Goal: Task Accomplishment & Management: Complete application form

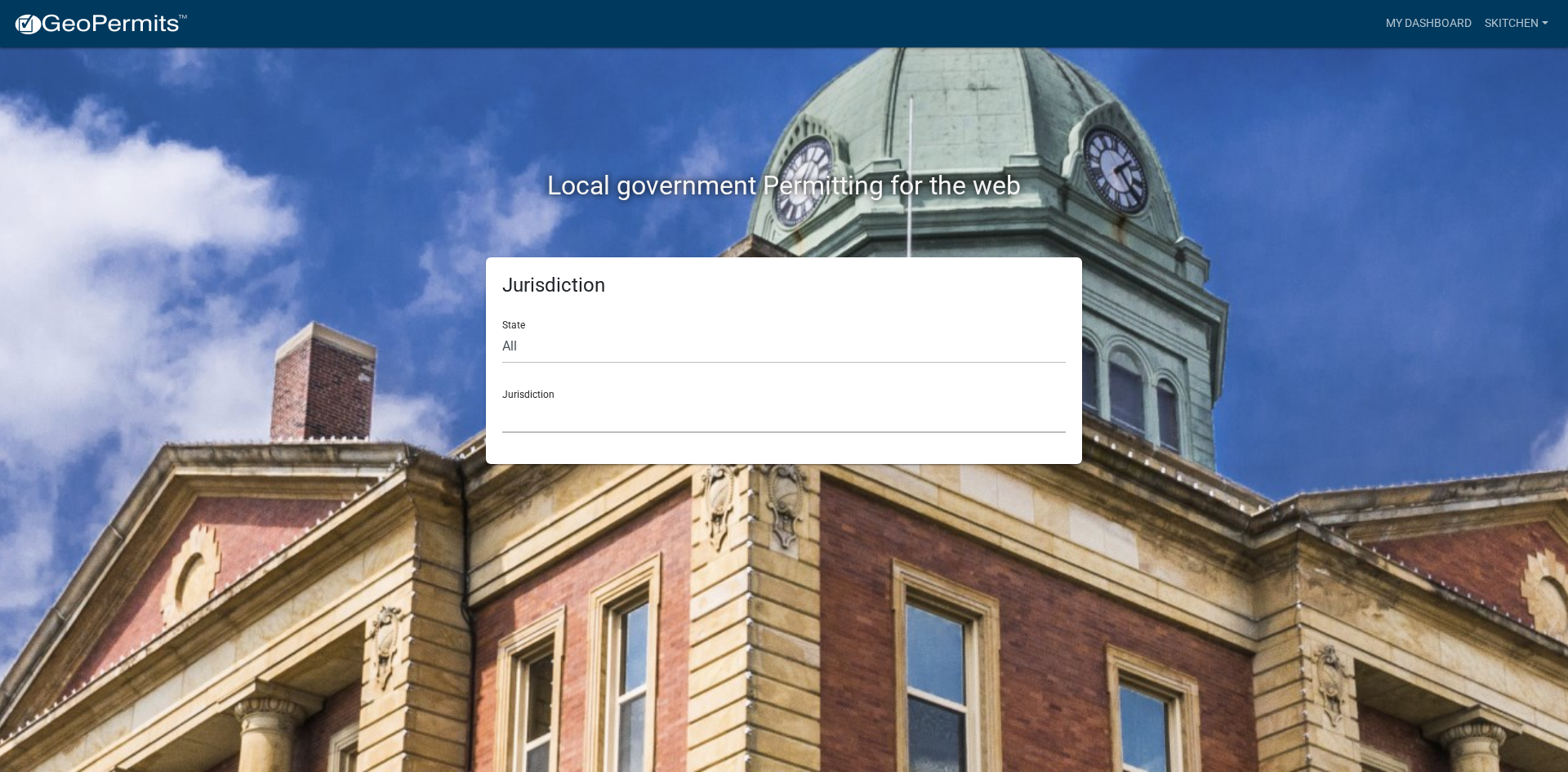
click at [642, 419] on select "[GEOGRAPHIC_DATA], [US_STATE] [GEOGRAPHIC_DATA], [US_STATE][PERSON_NAME][GEOGRA…" at bounding box center [784, 416] width 563 height 33
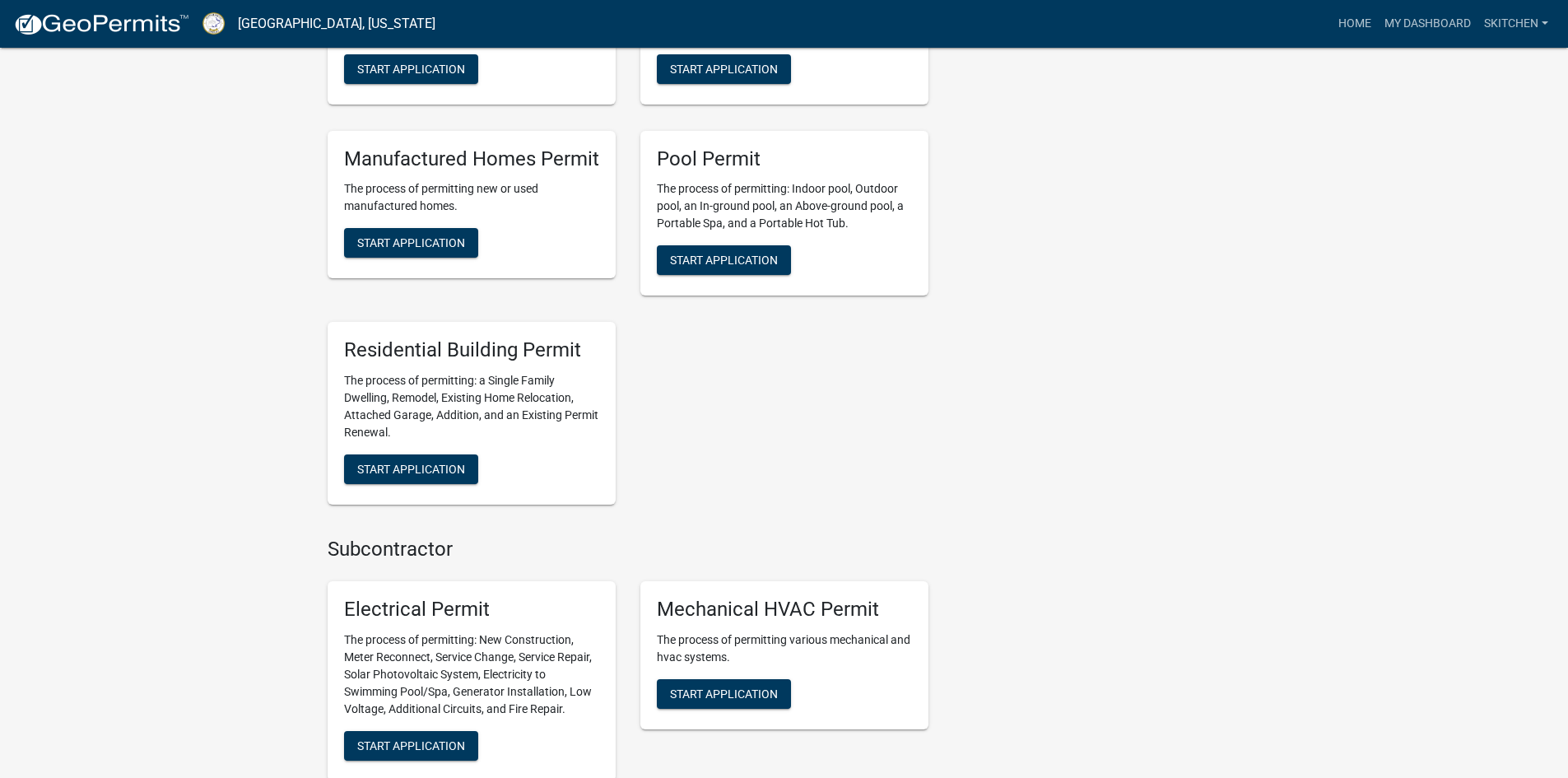
scroll to position [1074, 0]
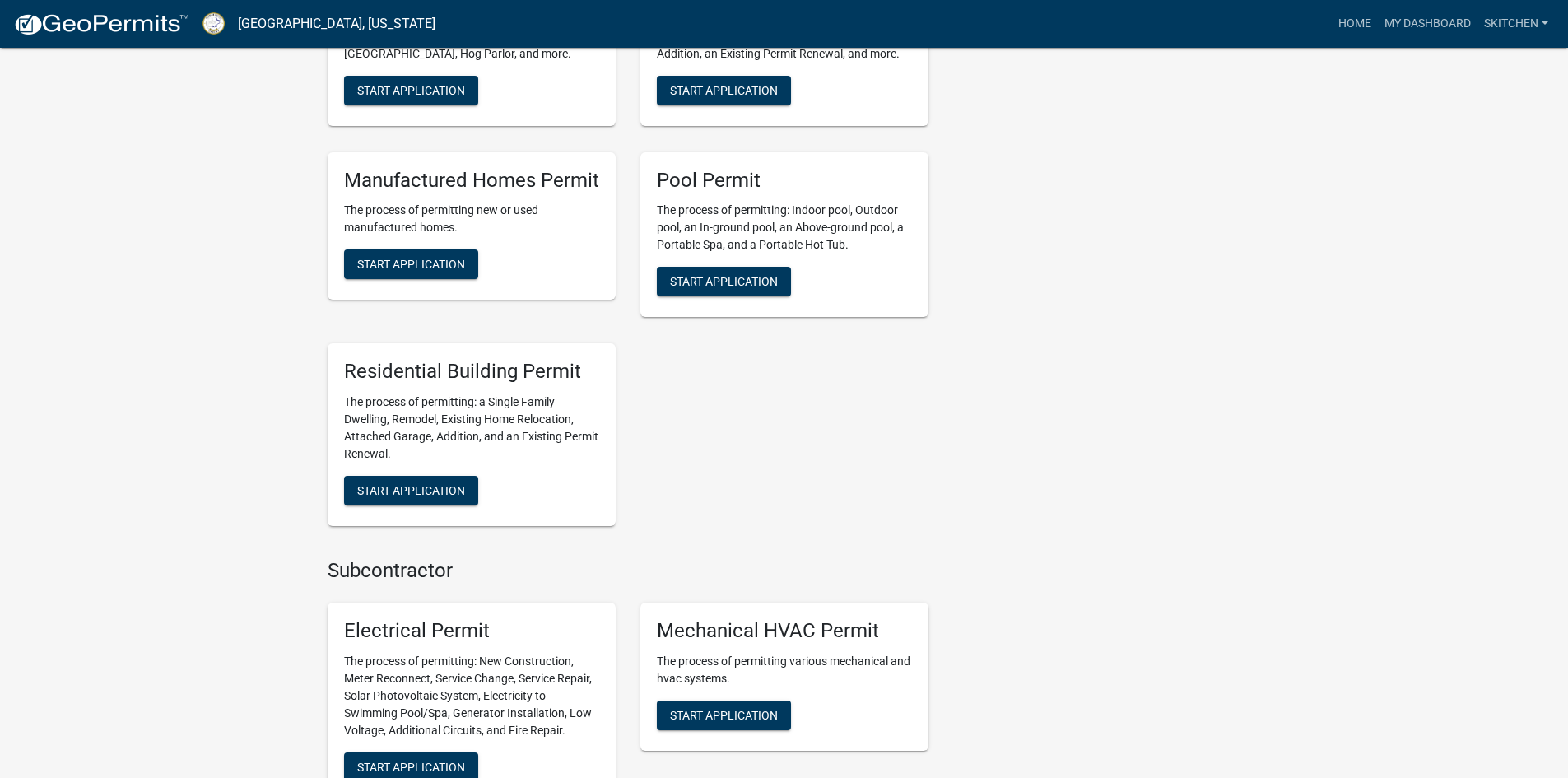
click at [485, 412] on p "The process of permitting: a Single Family Dwelling, Remodel, Existing Home Rel…" at bounding box center [472, 428] width 255 height 69
click at [466, 476] on button "Start Application" at bounding box center [411, 490] width 134 height 30
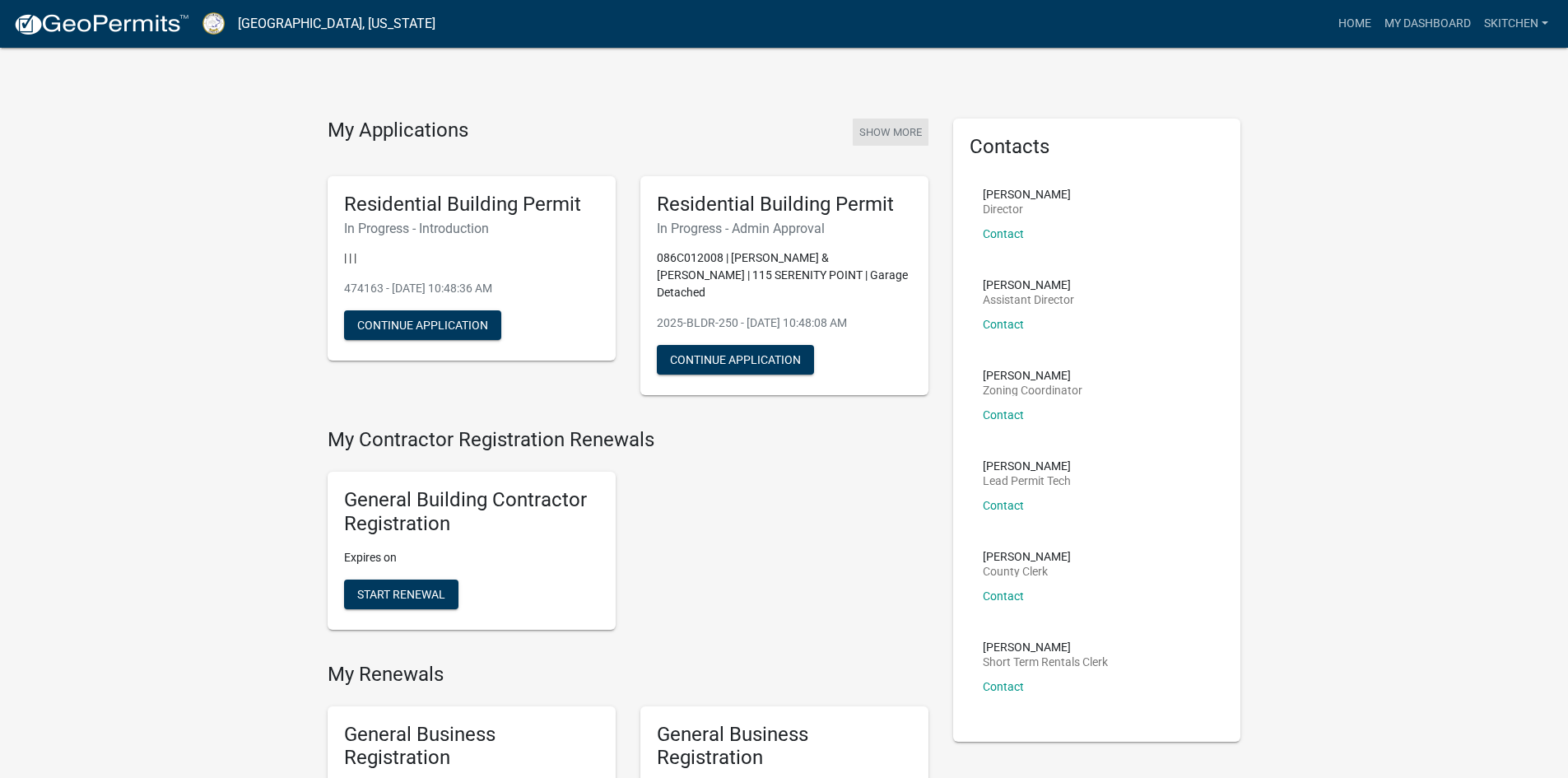
click at [909, 132] on button "Show More" at bounding box center [890, 132] width 76 height 27
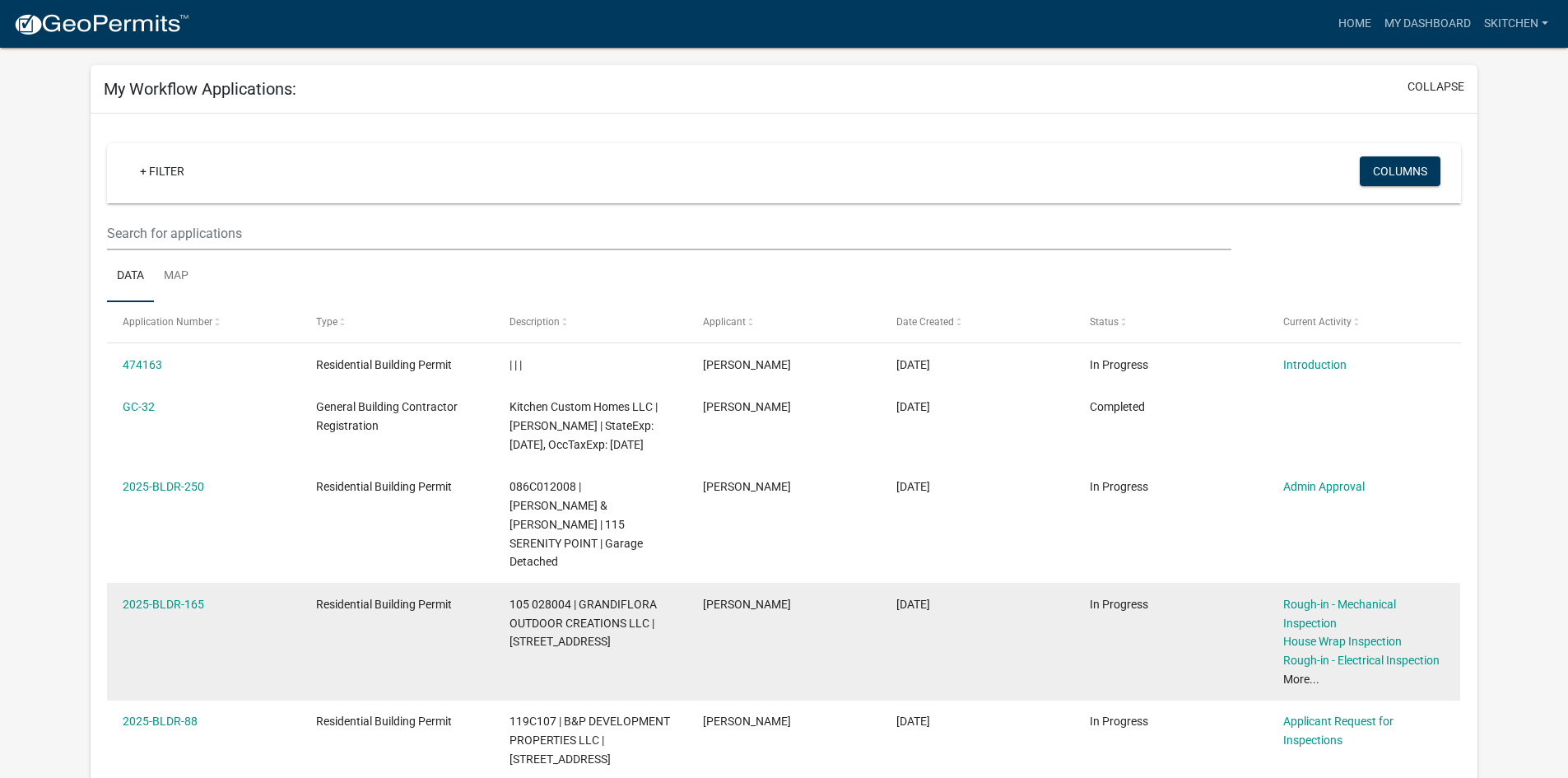
scroll to position [247, 0]
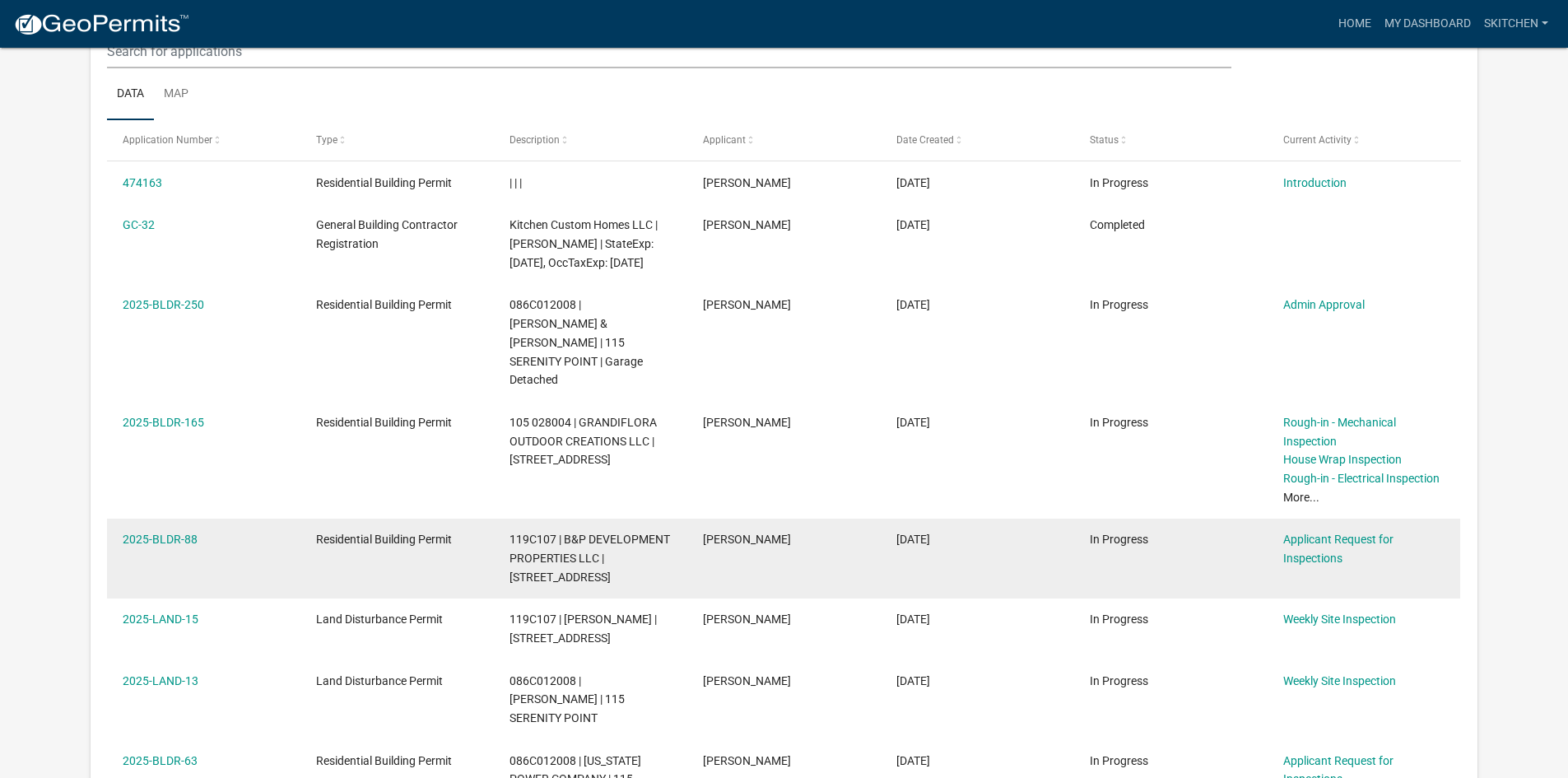
click at [1299, 530] on div "Applicant Request for Inspections" at bounding box center [1364, 549] width 161 height 38
click at [1312, 533] on link "Applicant Request for Inspections" at bounding box center [1338, 548] width 110 height 32
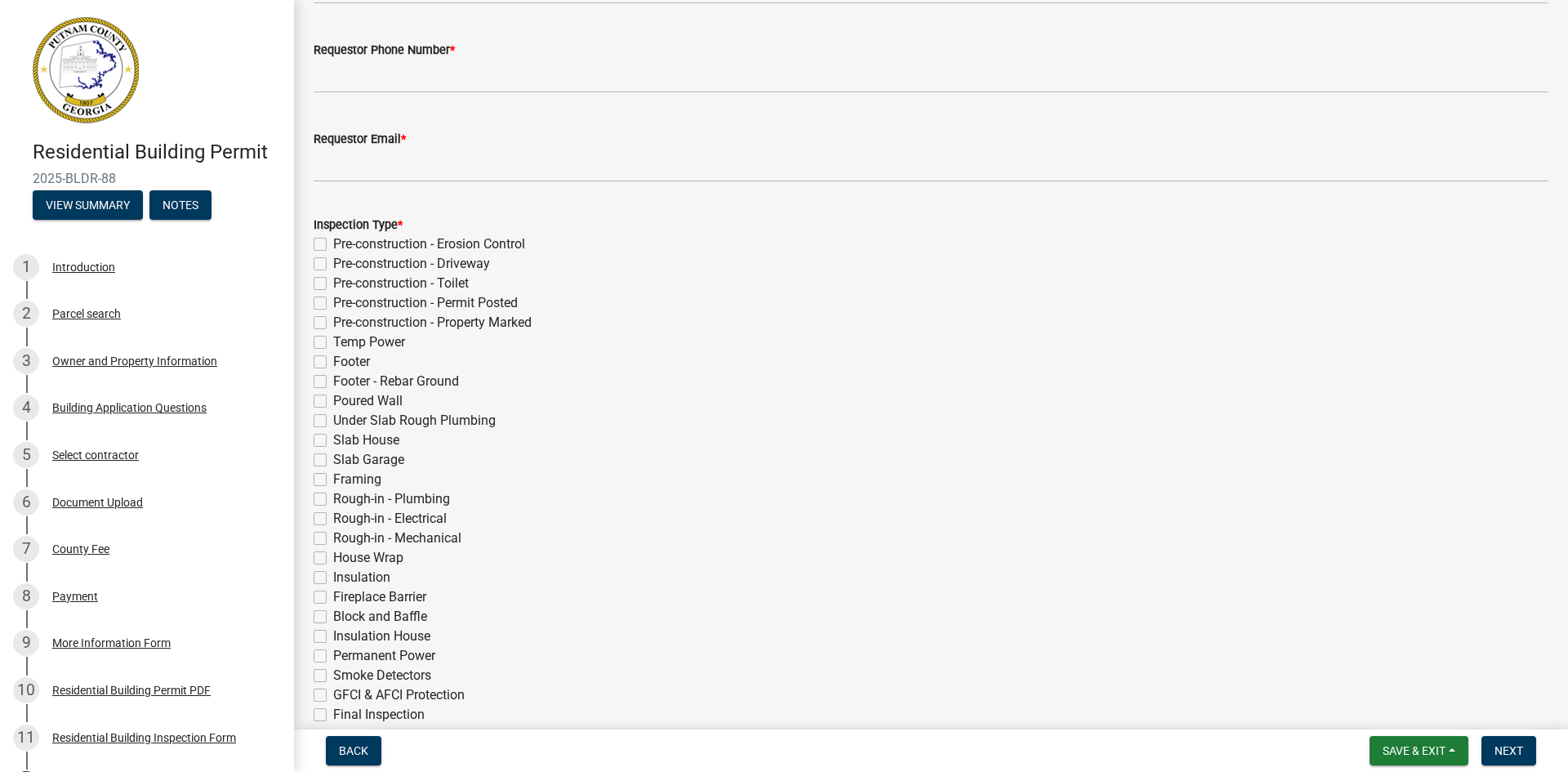
scroll to position [245, 0]
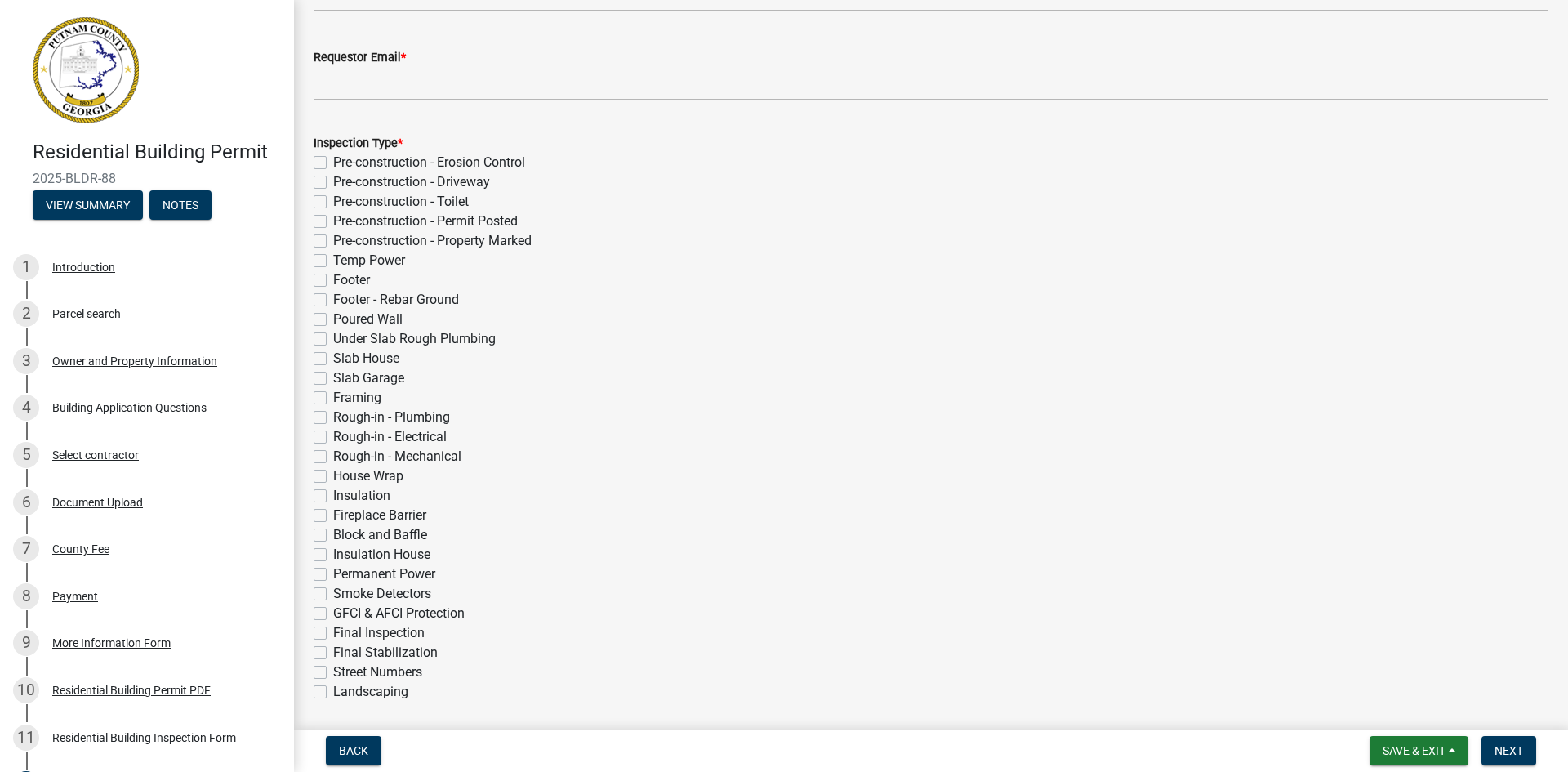
click at [333, 555] on label "Insulation House" at bounding box center [382, 555] width 98 height 20
click at [333, 555] on input "Insulation House" at bounding box center [339, 551] width 11 height 11
checkbox input "true"
checkbox input "false"
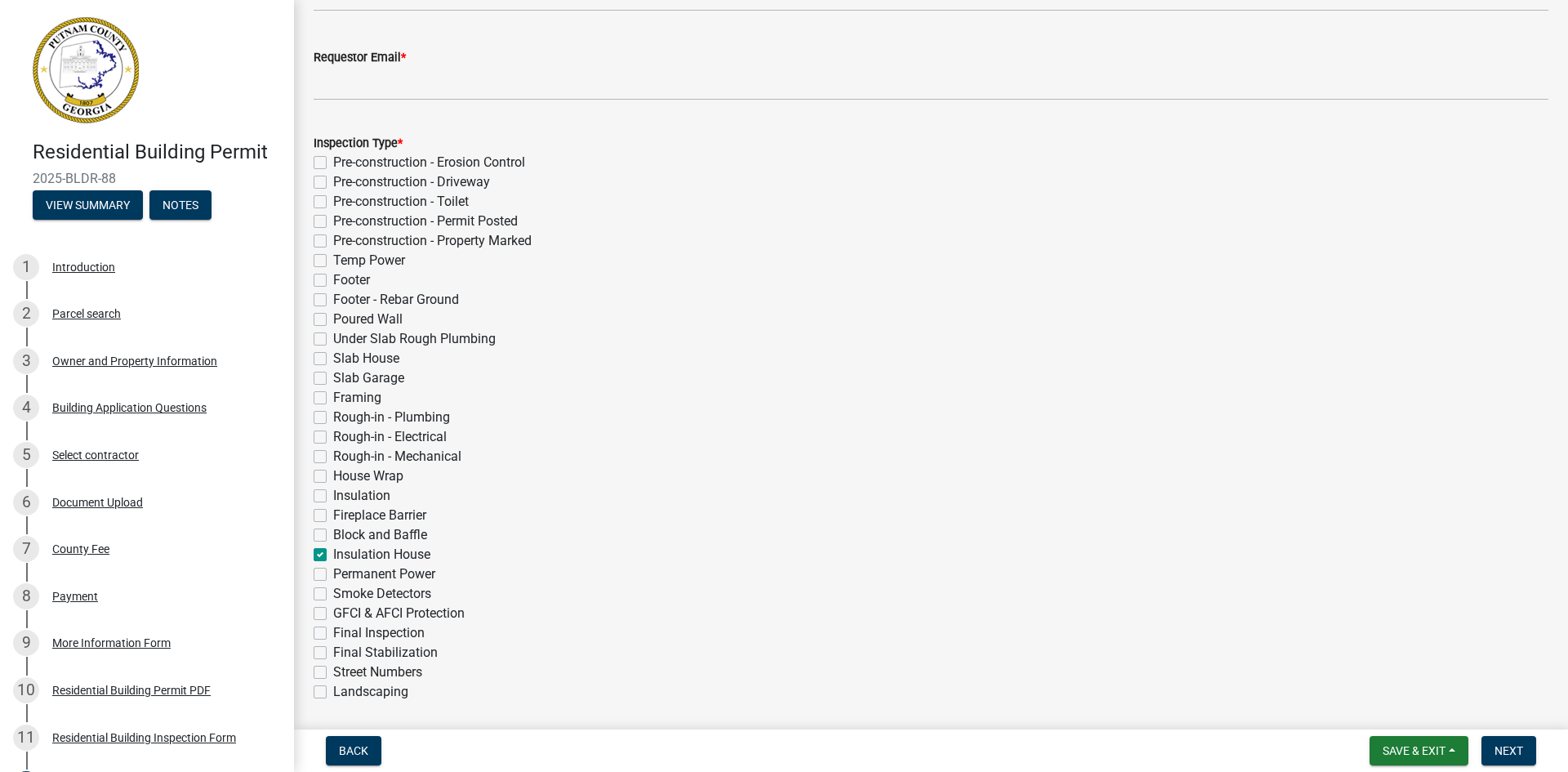
checkbox input "false"
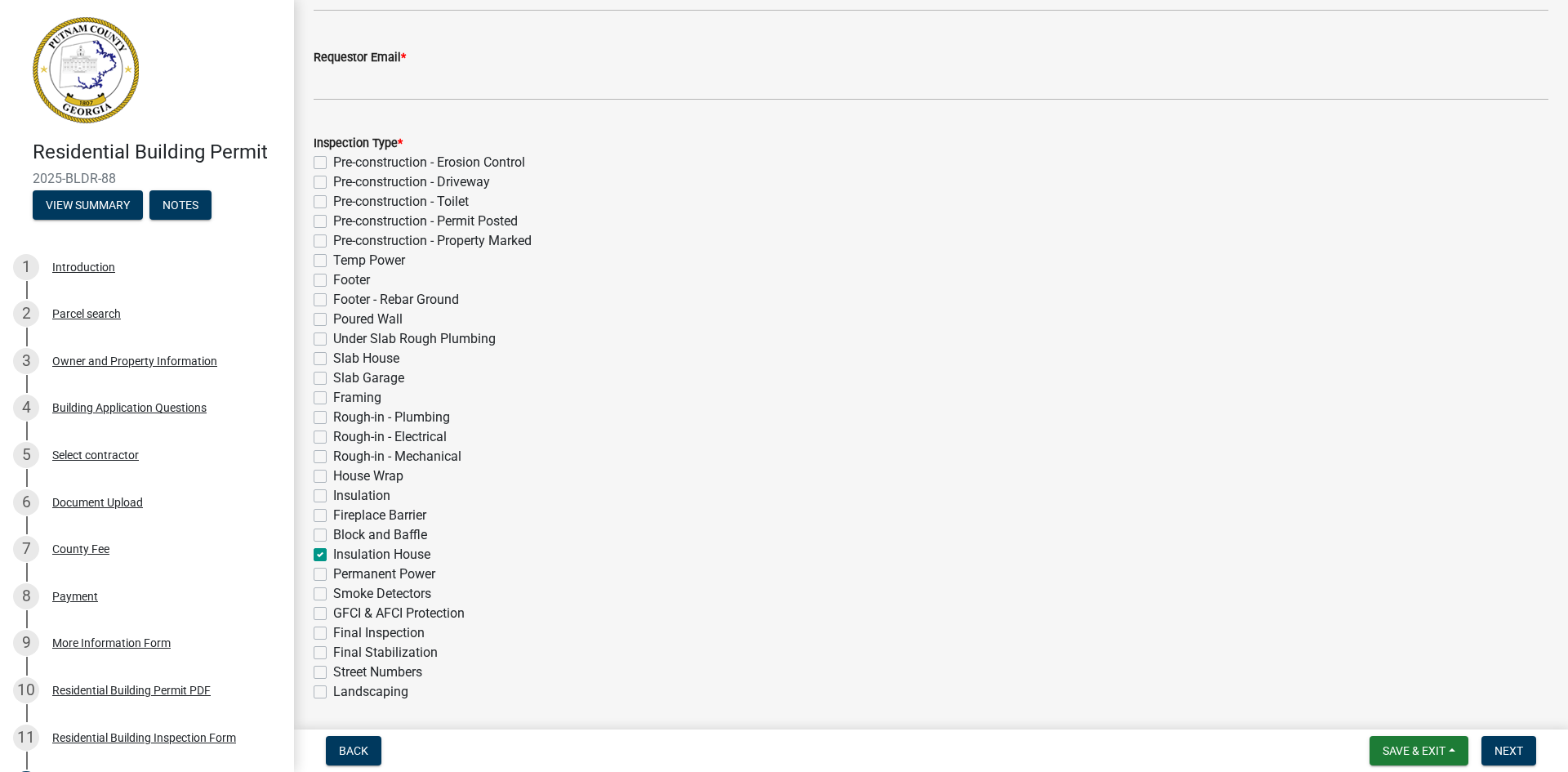
checkbox input "false"
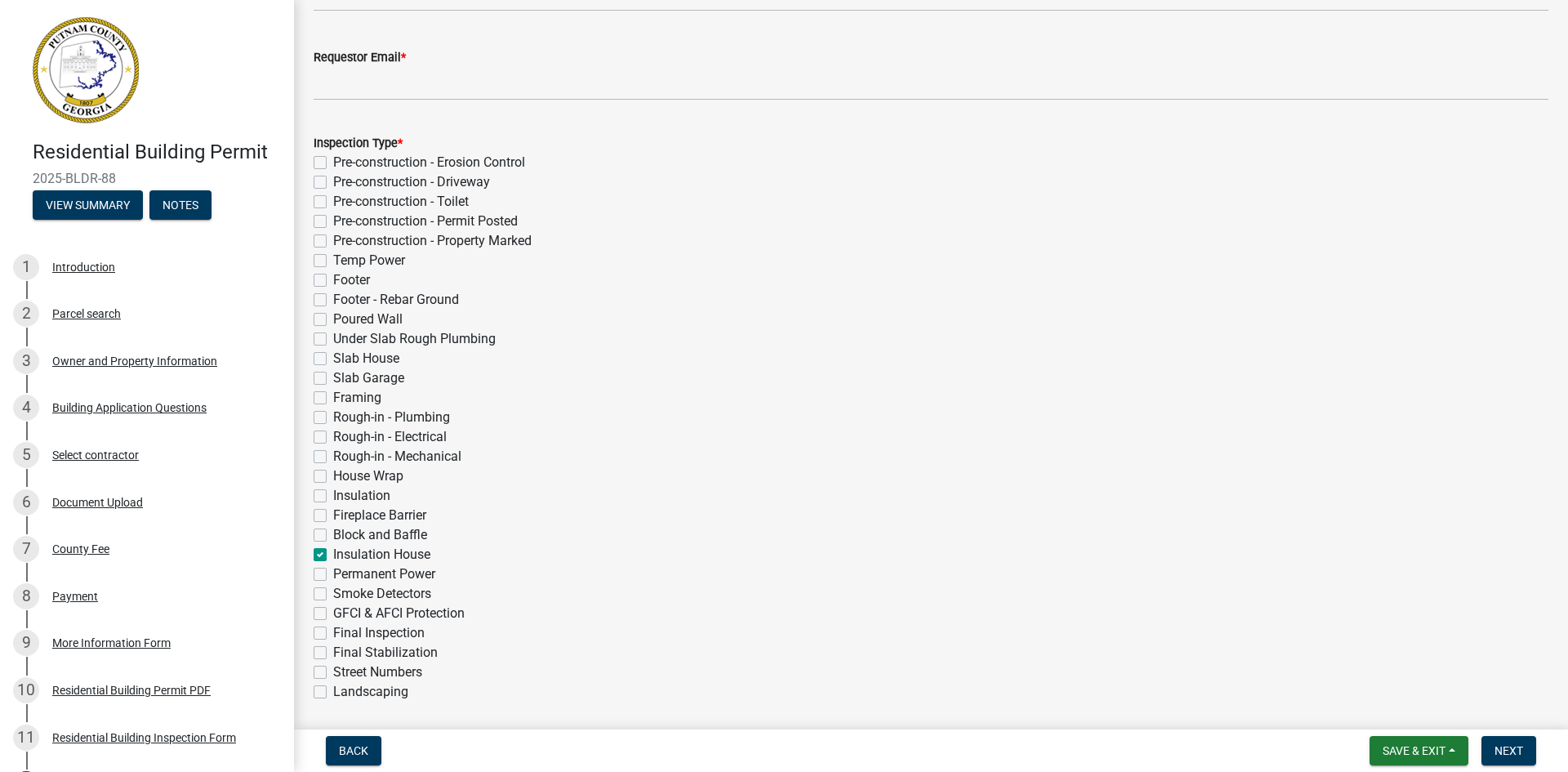
checkbox input "false"
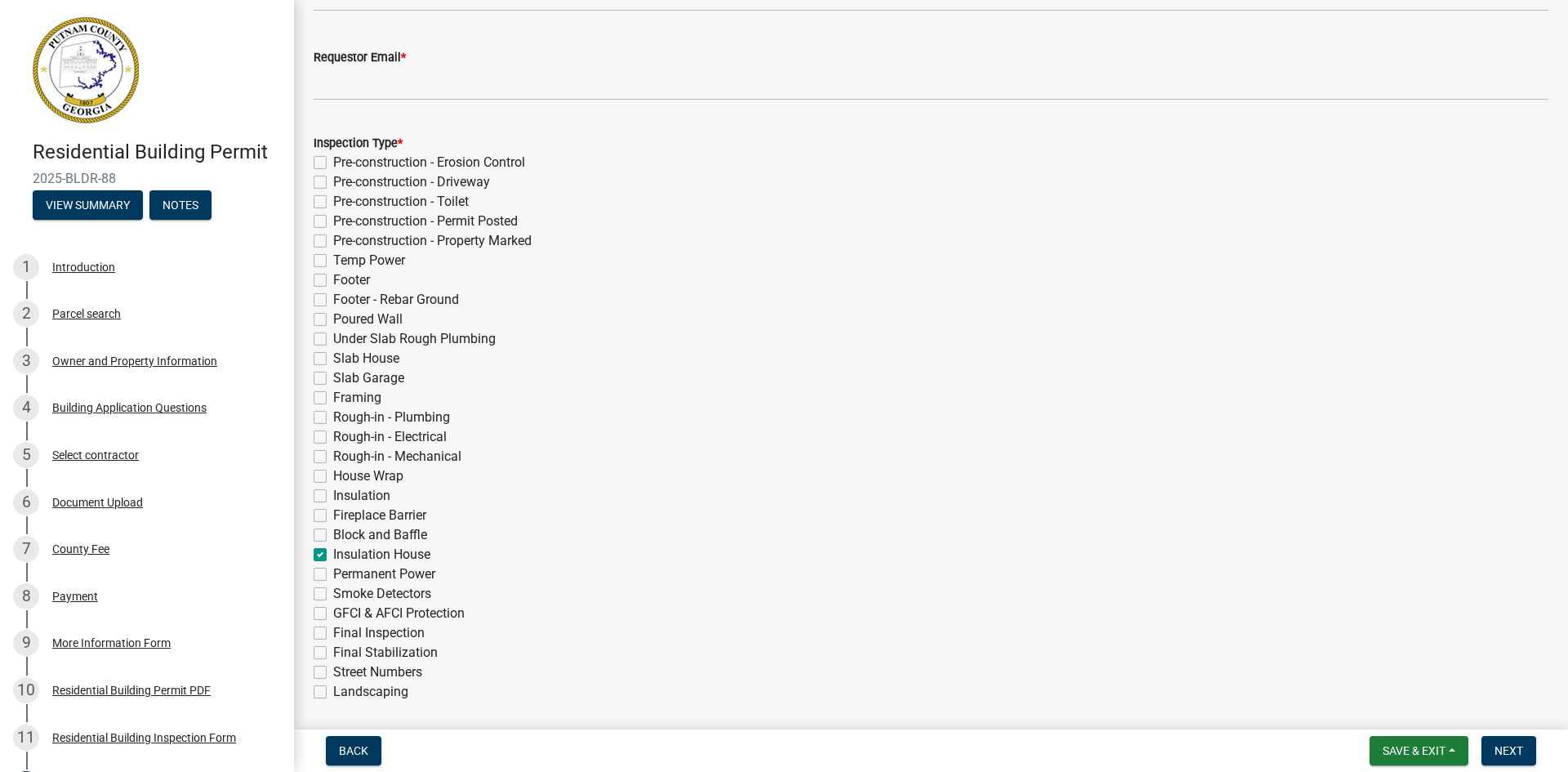
checkbox input "false"
checkbox input "true"
checkbox input "false"
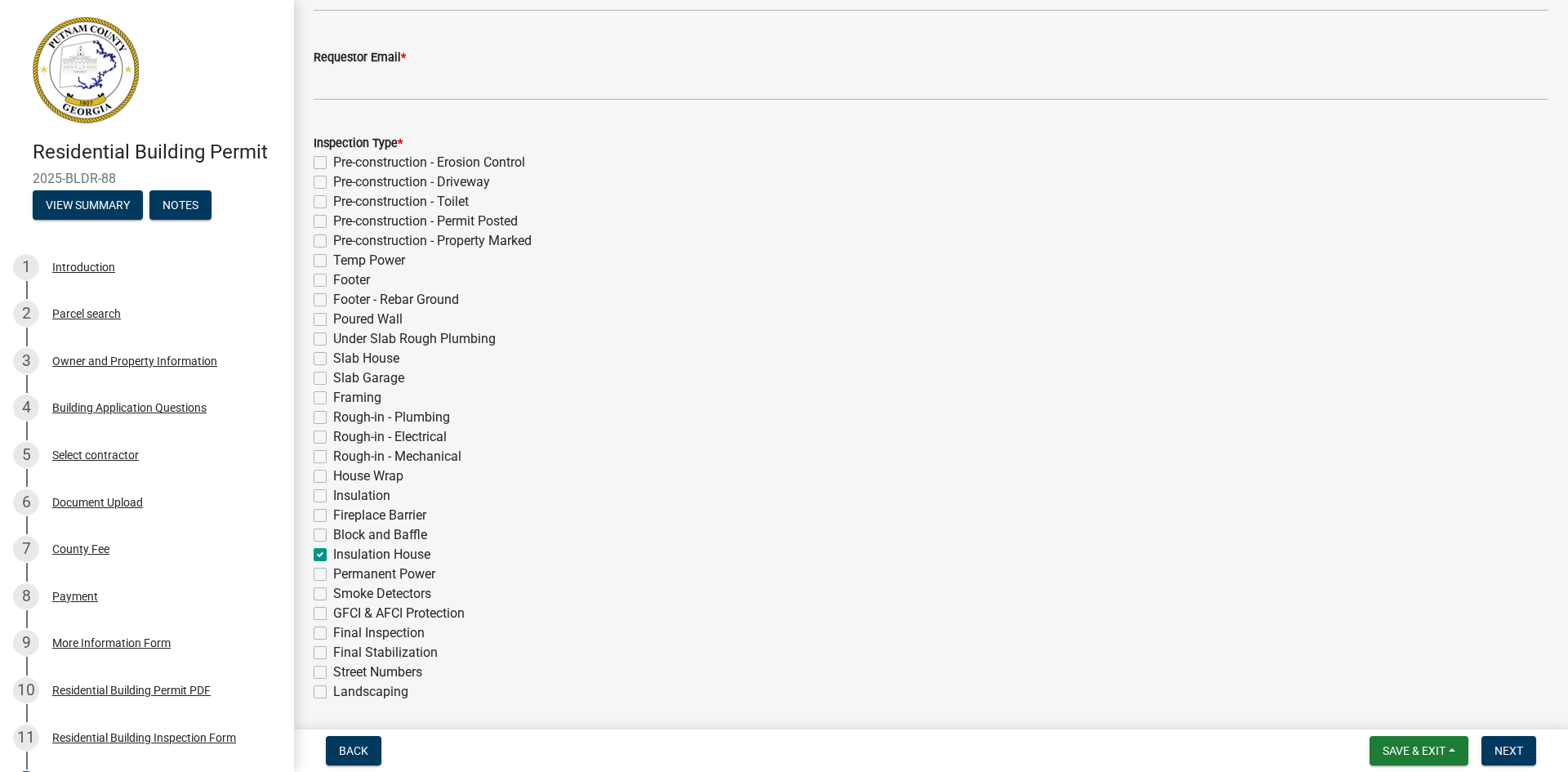
checkbox input "false"
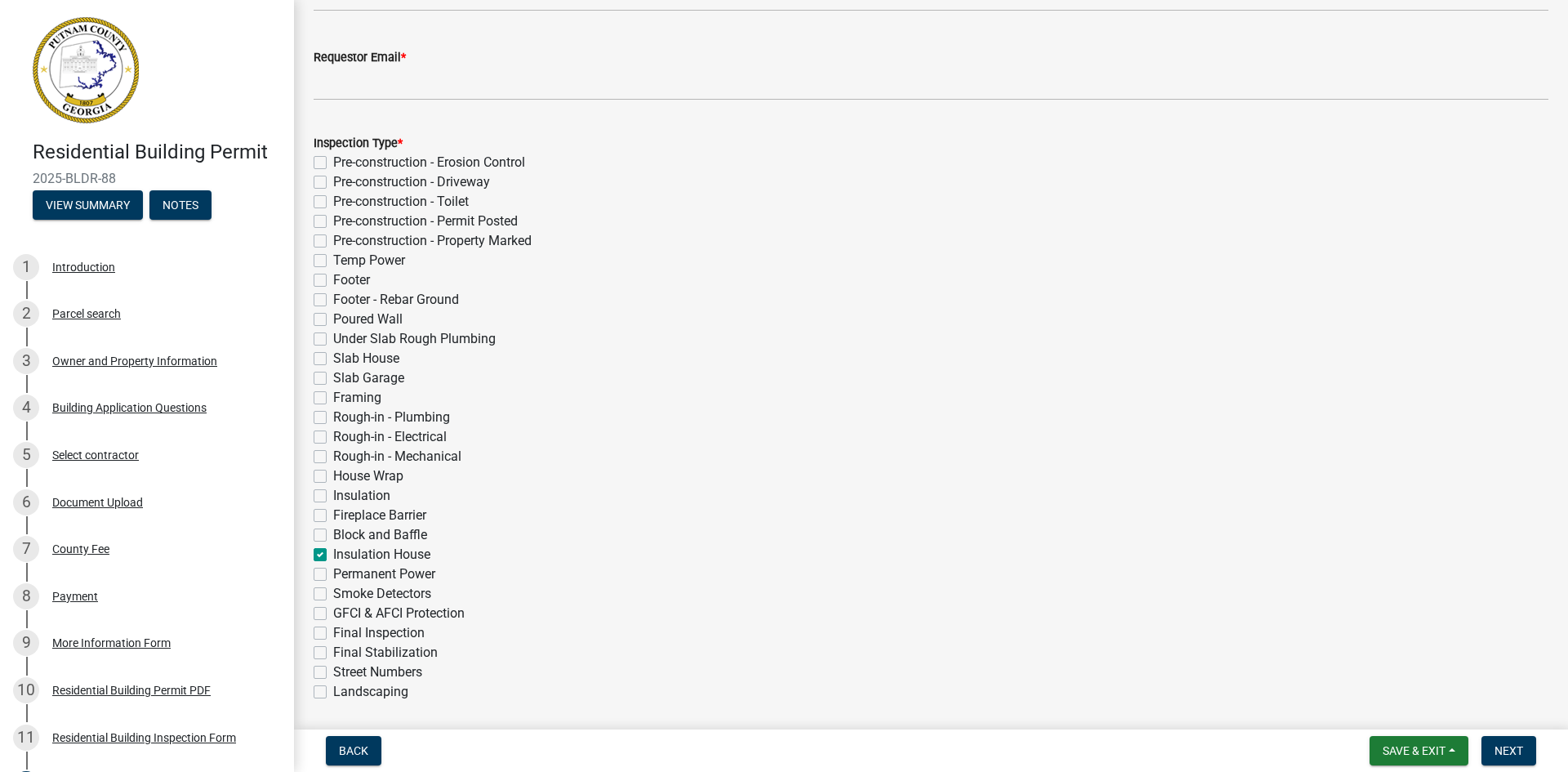
checkbox input "false"
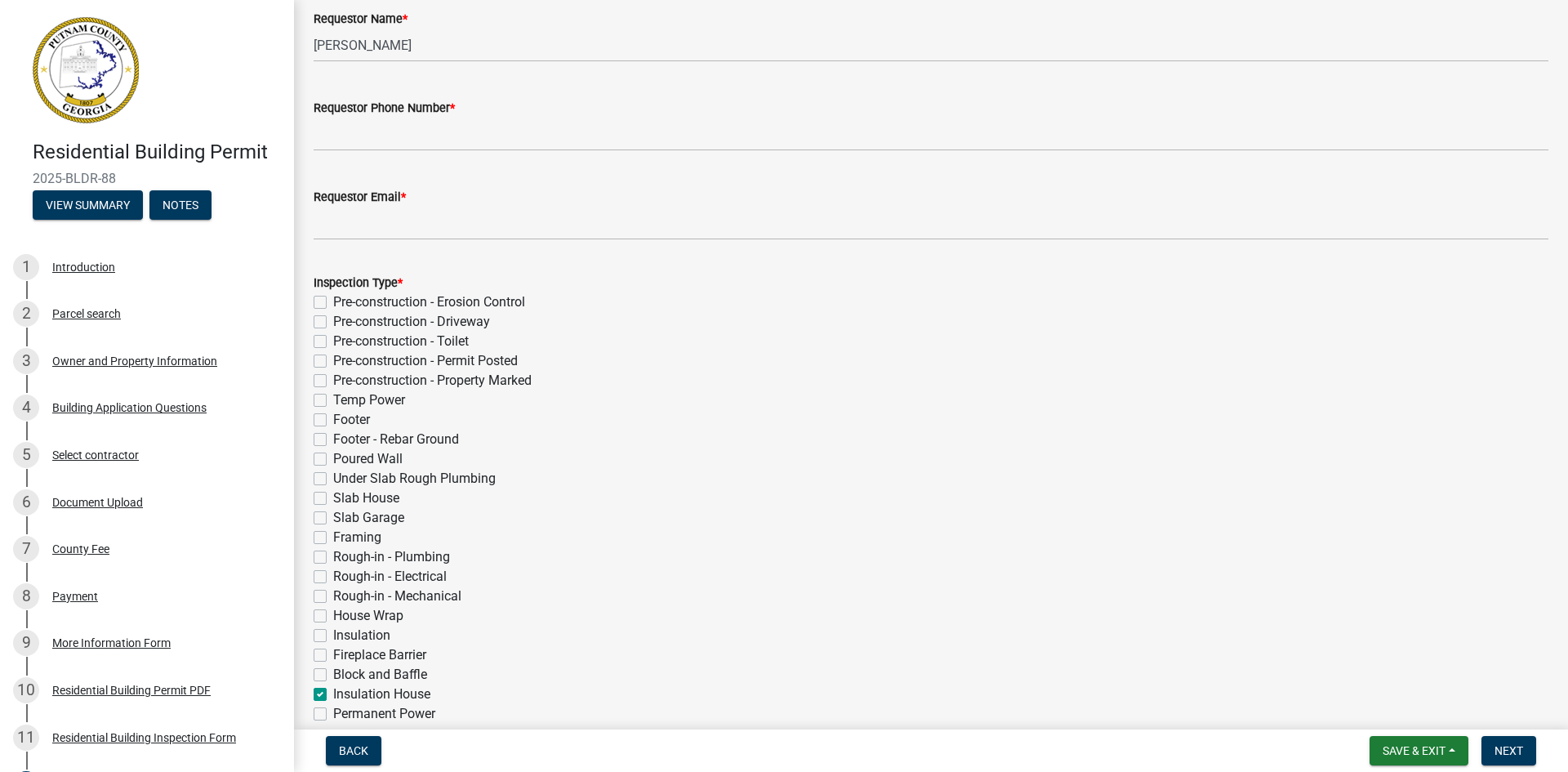
scroll to position [0, 0]
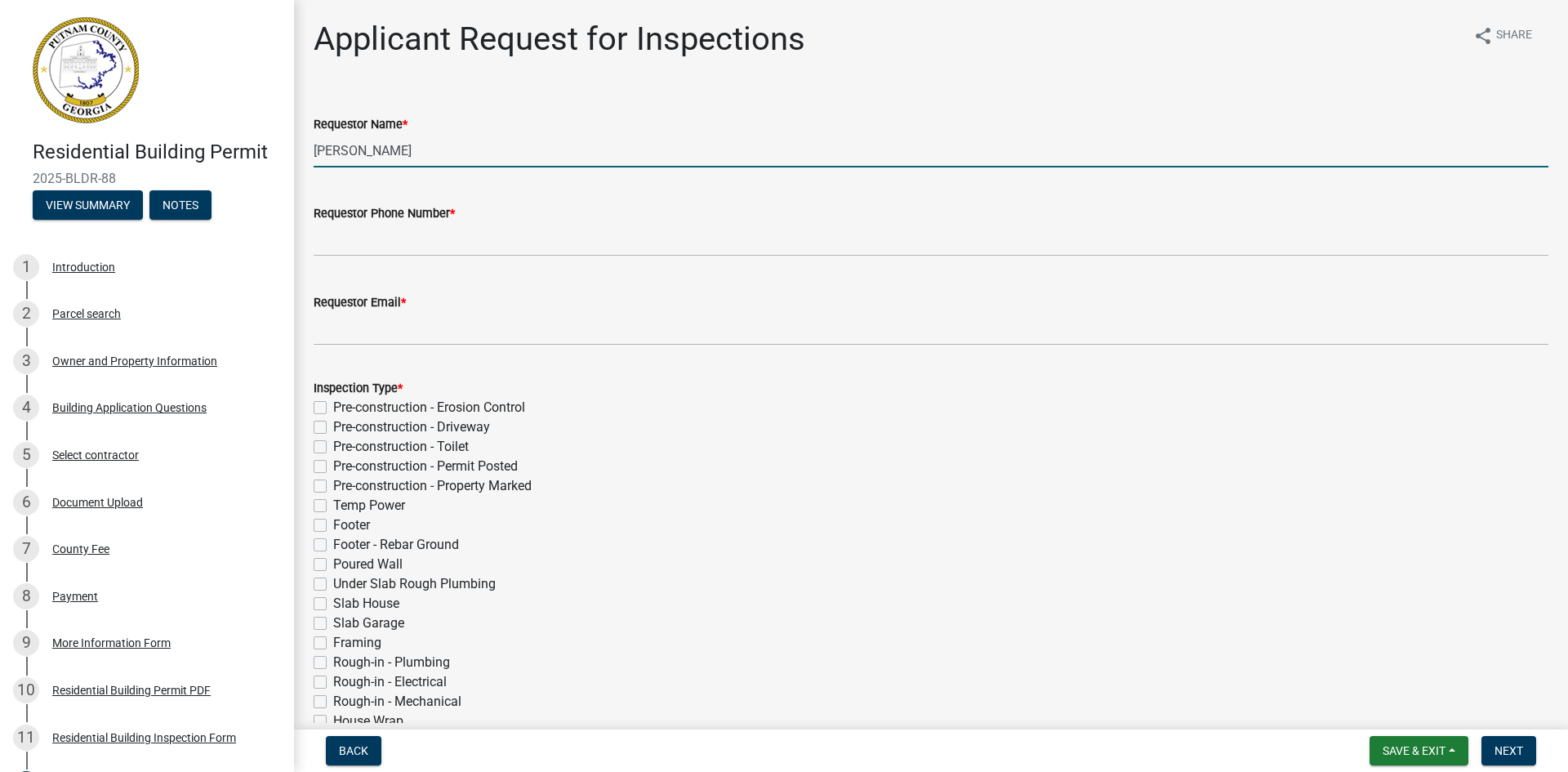
drag, startPoint x: 455, startPoint y: 148, endPoint x: 310, endPoint y: 152, distance: 145.1
click at [310, 152] on div "Requestor Name * [PERSON_NAME]" at bounding box center [930, 129] width 1259 height 76
type input "[PERSON_NAME]"
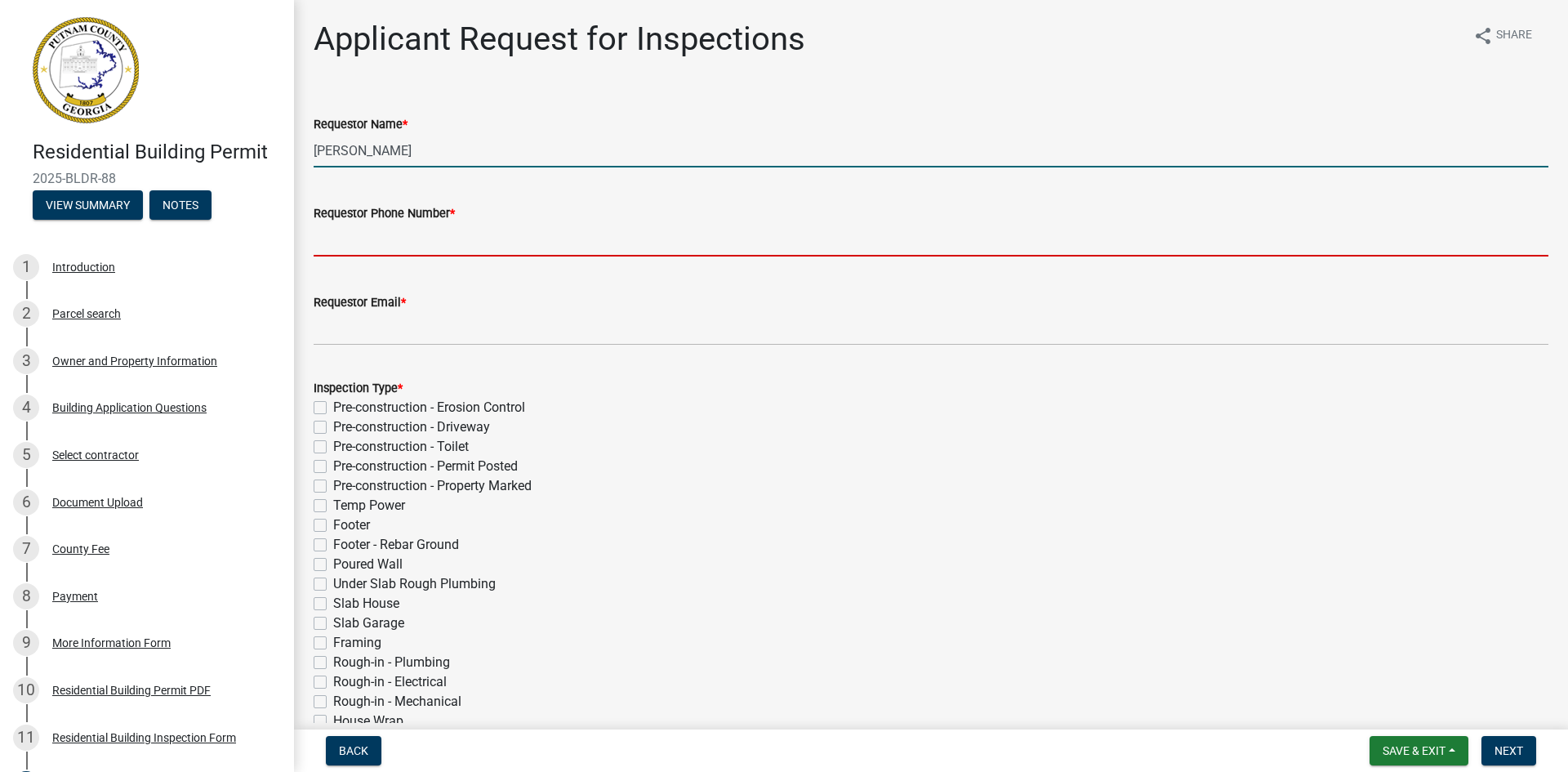
click at [394, 248] on input "Requestor Phone Number *" at bounding box center [931, 240] width 1235 height 33
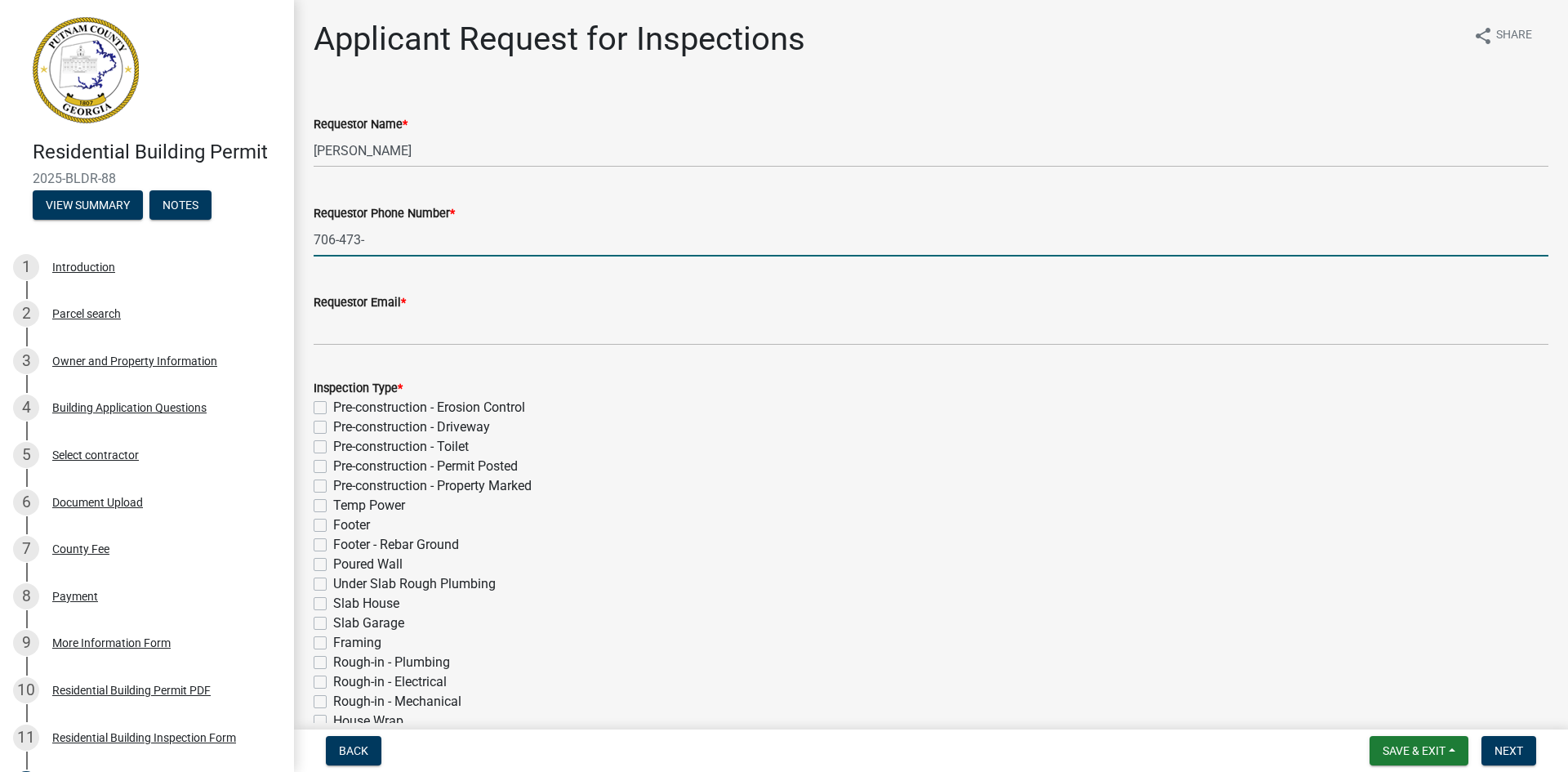
type input "[PHONE_NUMBER]"
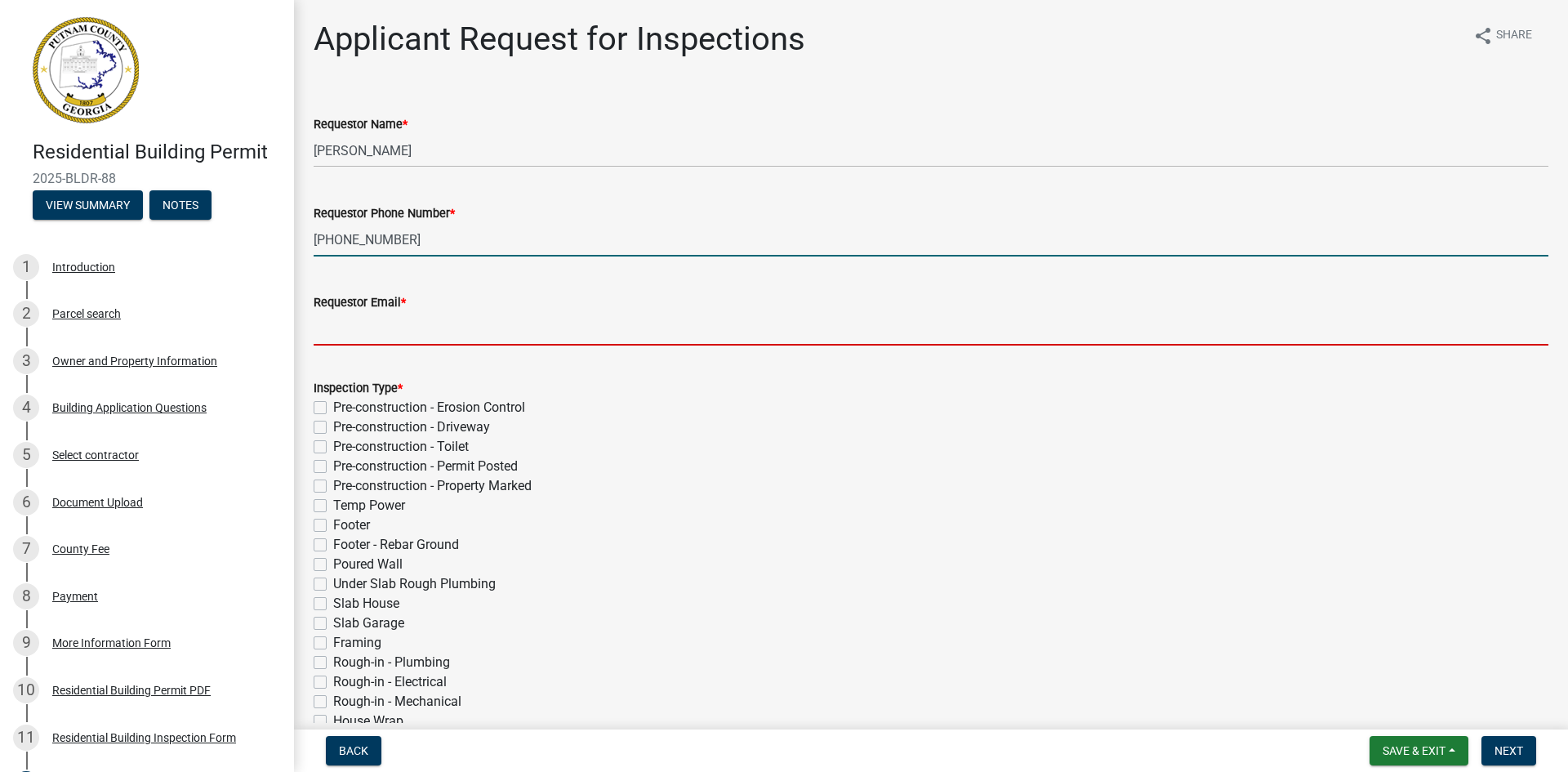
click at [420, 327] on input "Requestor Email *" at bounding box center [931, 328] width 1235 height 33
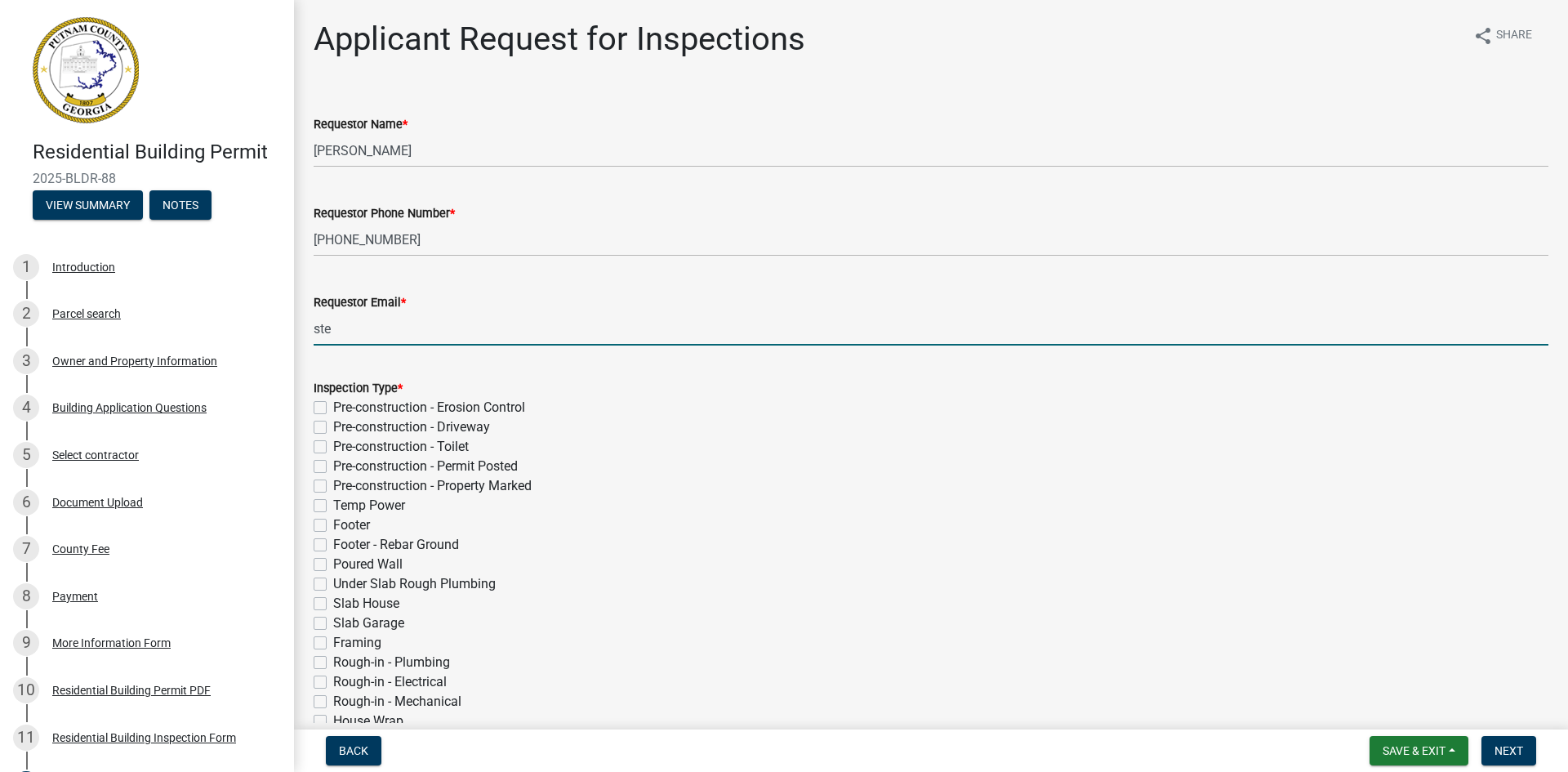
type input "[EMAIL_ADDRESS][DOMAIN_NAME]"
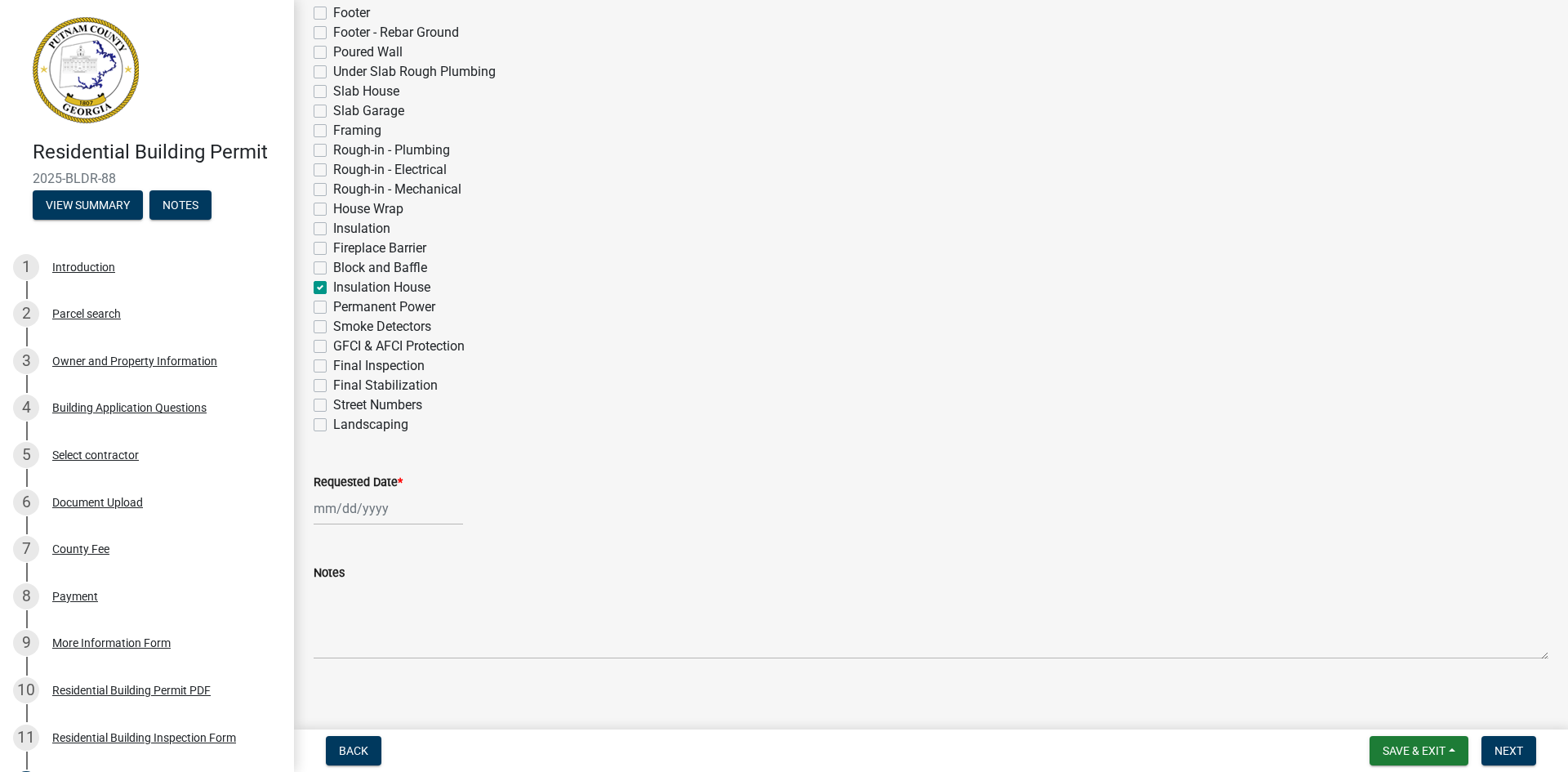
scroll to position [525, 0]
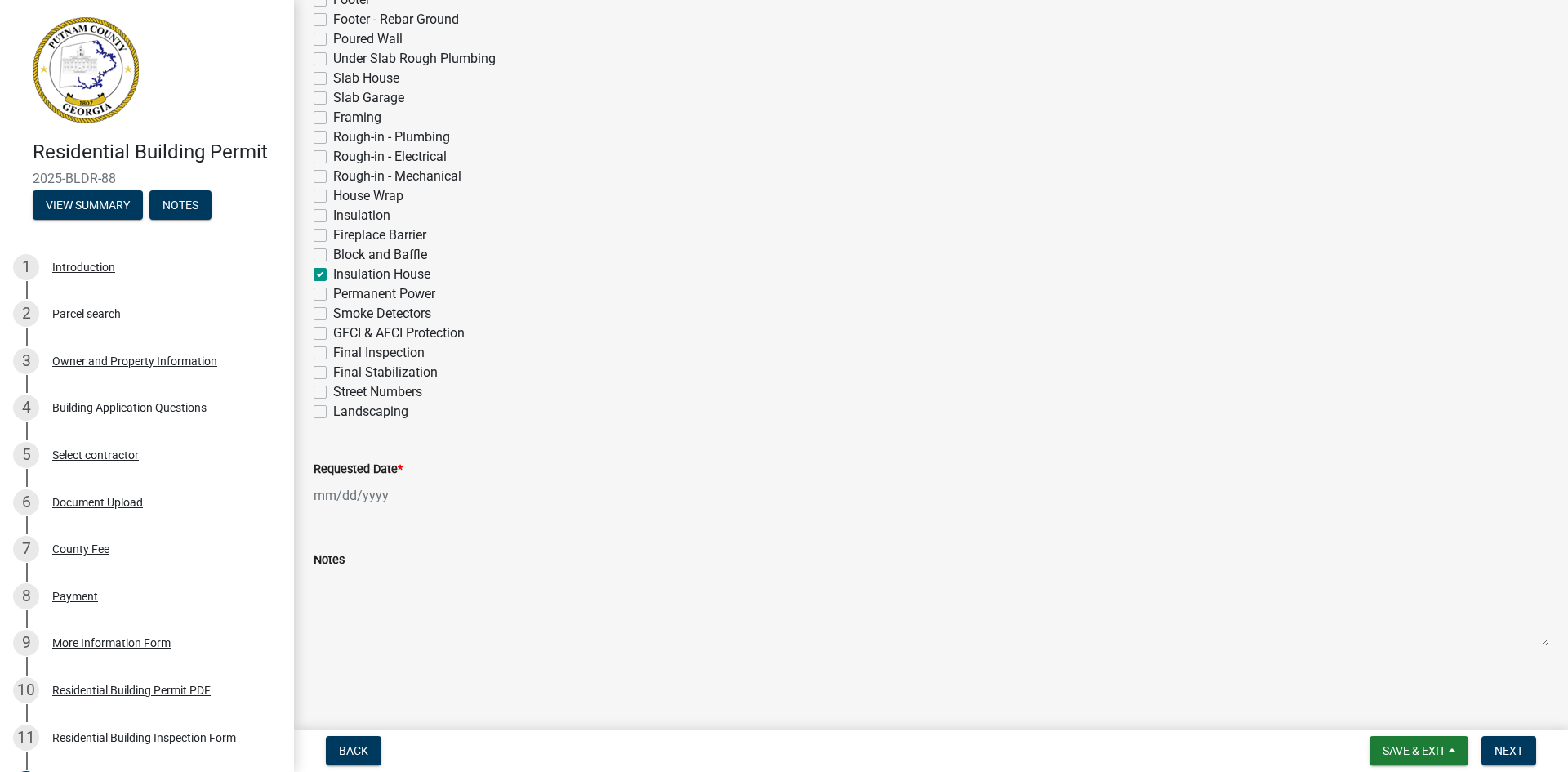
click at [359, 499] on div at bounding box center [388, 494] width 149 height 33
select select "9"
select select "2025"
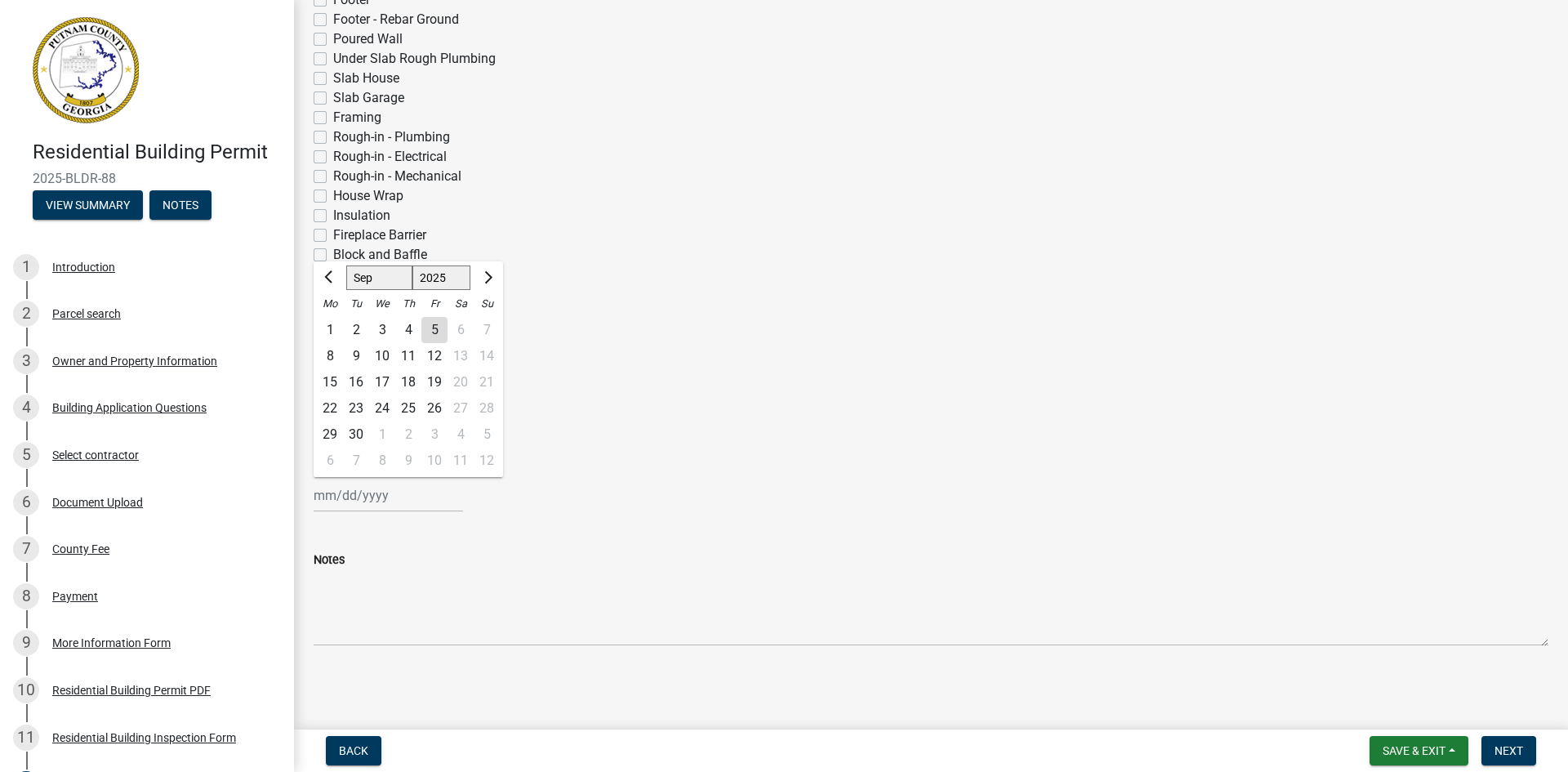
click at [332, 355] on div "8" at bounding box center [330, 355] width 26 height 26
type input "[DATE]"
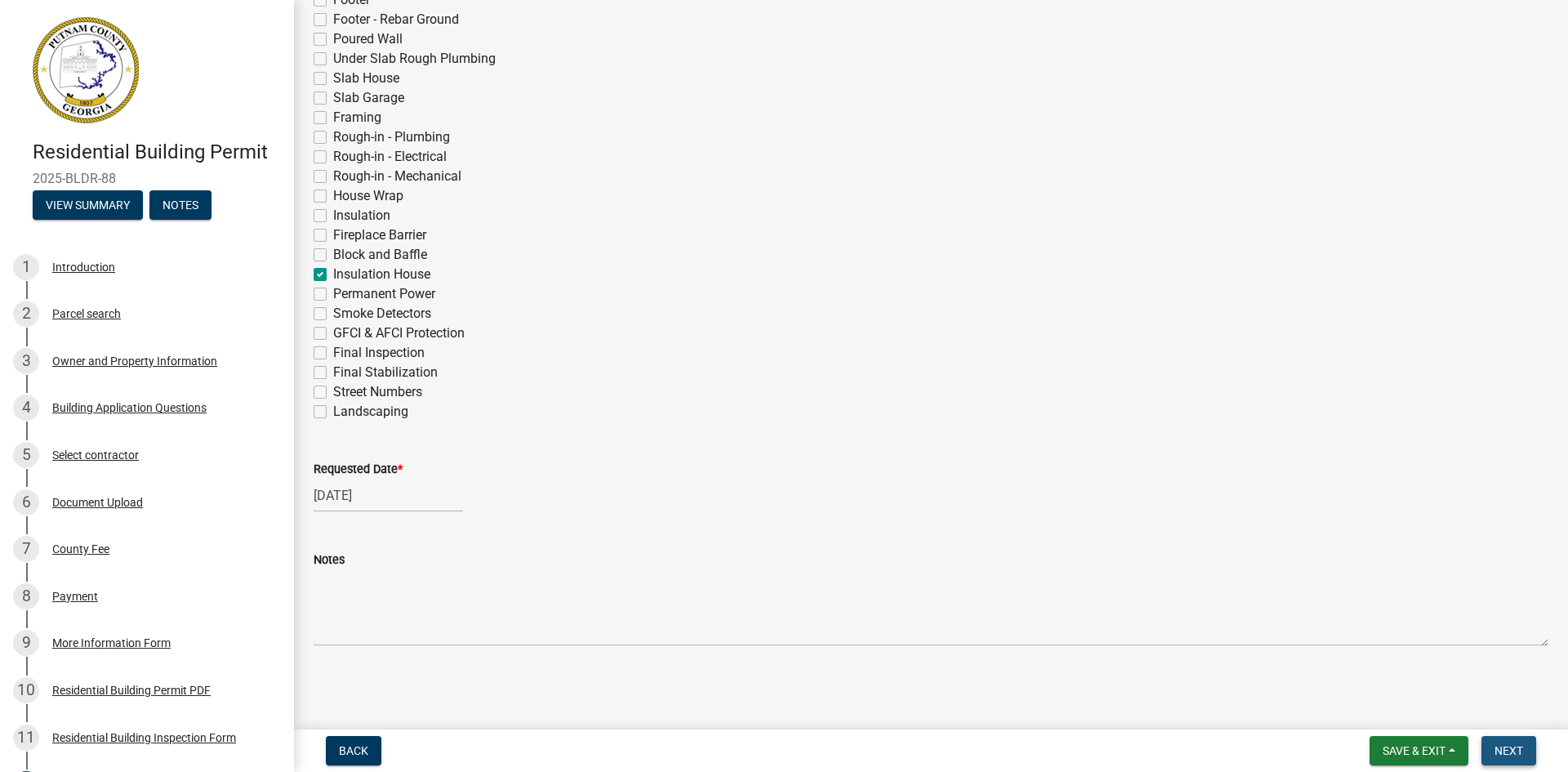
click at [1503, 750] on span "Next" at bounding box center [1509, 750] width 29 height 13
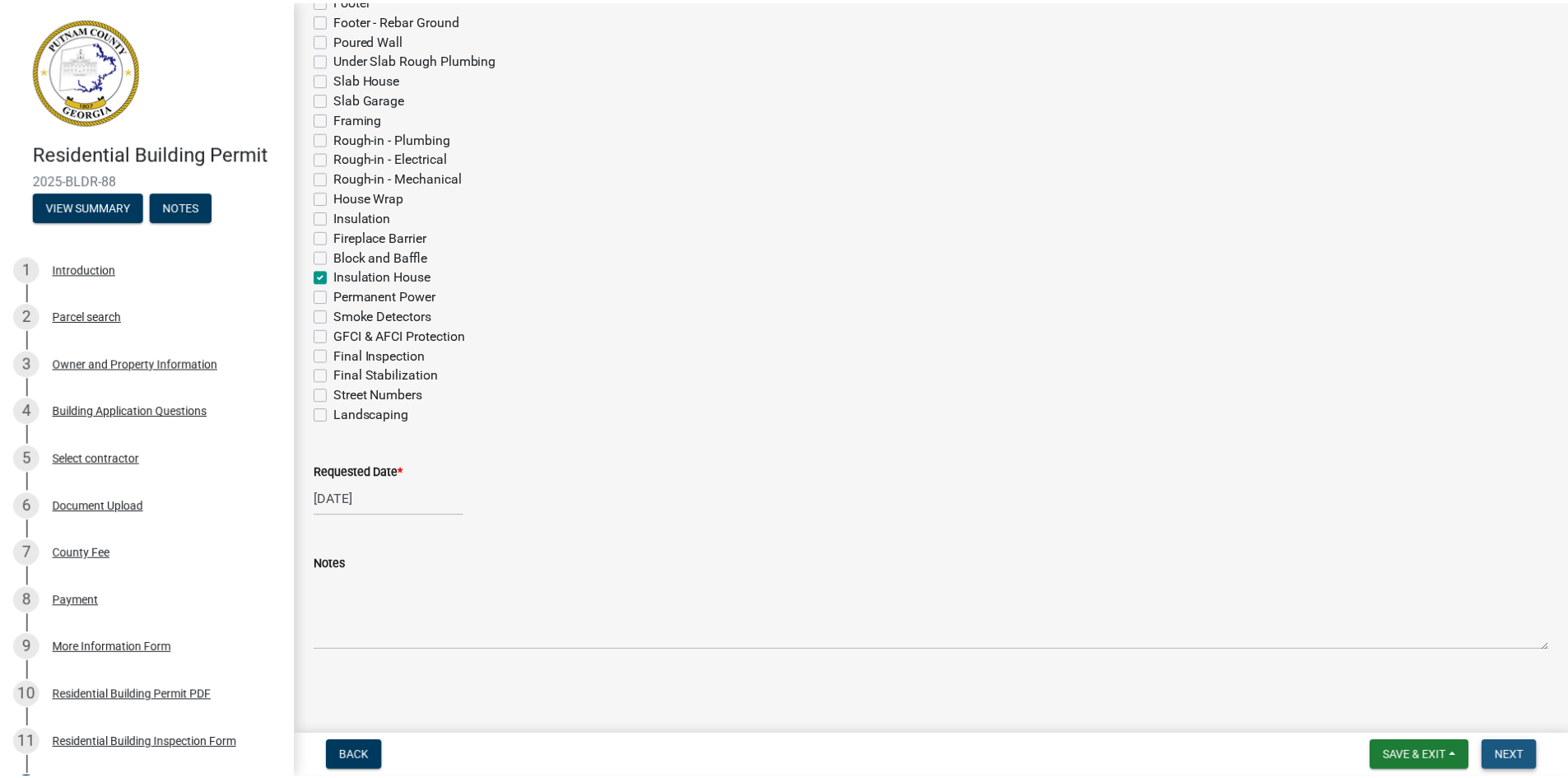
scroll to position [0, 0]
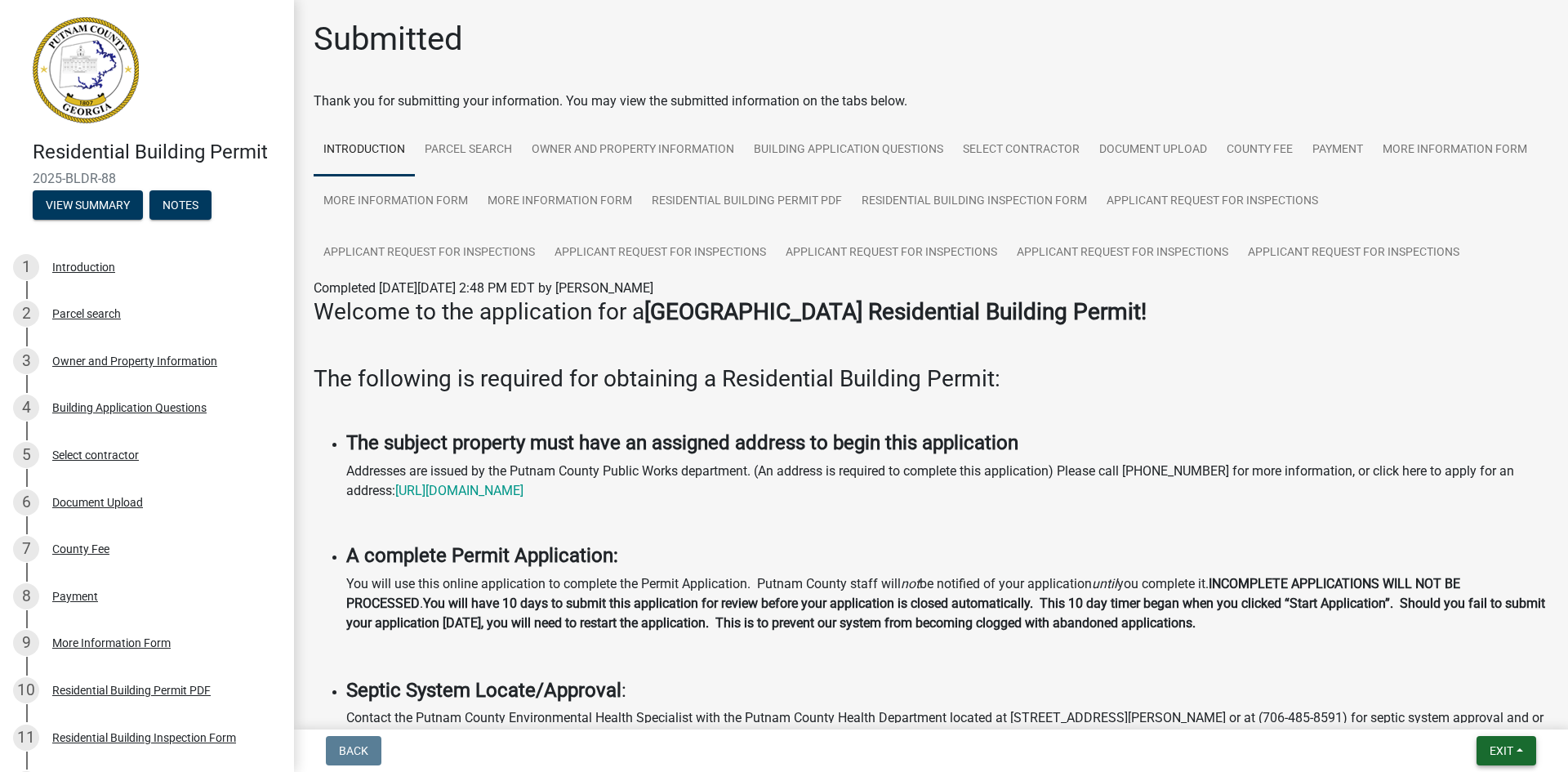
click at [1504, 748] on span "Exit" at bounding box center [1501, 750] width 23 height 13
click at [1466, 709] on button "Save & Exit" at bounding box center [1470, 708] width 131 height 39
